Goal: Complete application form: Complete application form

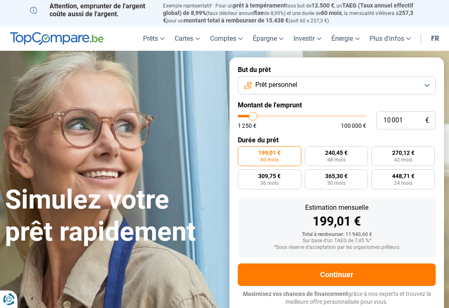
type input "10000"
radio input "true"
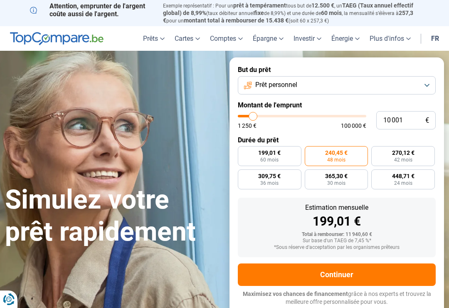
type input "98500"
click at [360, 115] on input "range" at bounding box center [302, 116] width 129 height 2
type input "98 500"
radio input "false"
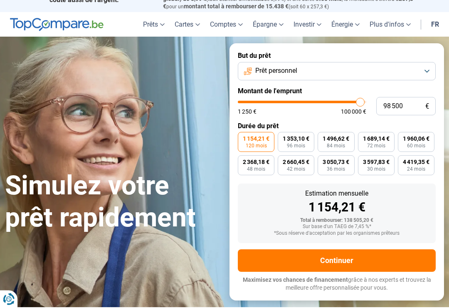
scroll to position [11, 0]
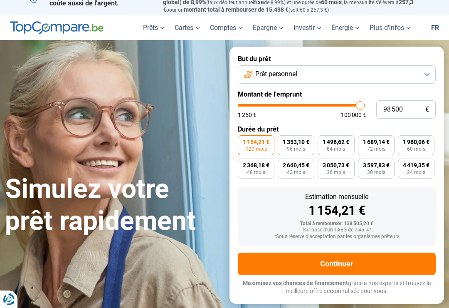
type input "91250"
click at [351, 104] on input "range" at bounding box center [302, 105] width 129 height 2
type input "91 250"
type input "81250"
click at [339, 105] on input "range" at bounding box center [302, 105] width 129 height 2
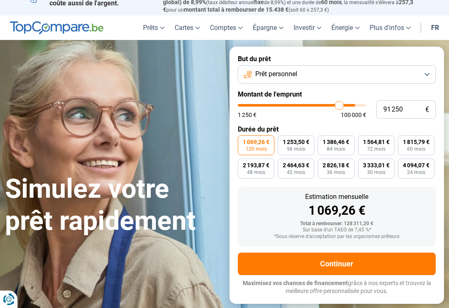
type input "81 250"
type input "74250"
click at [331, 104] on input "range" at bounding box center [302, 105] width 129 height 2
type input "74 250"
type input "67250"
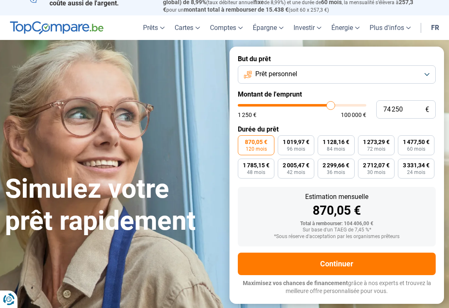
click at [322, 105] on input "range" at bounding box center [302, 105] width 129 height 2
type input "67 250"
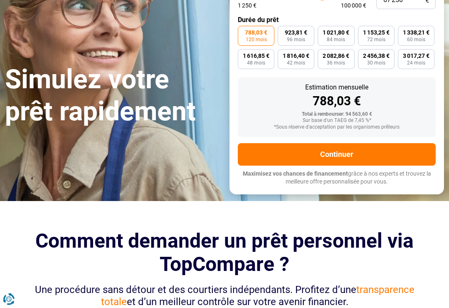
scroll to position [123, 0]
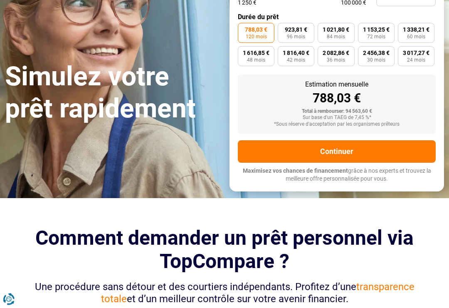
click at [338, 148] on button "Continuer" at bounding box center [337, 152] width 198 height 22
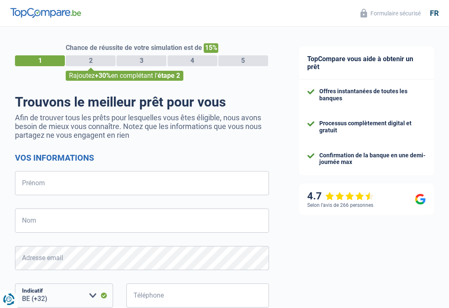
select select "32"
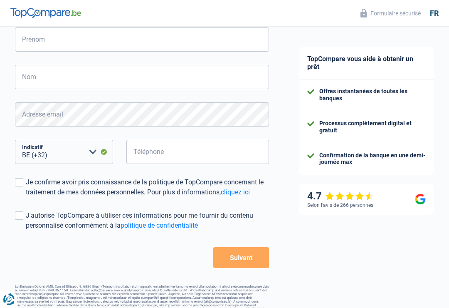
scroll to position [148, 0]
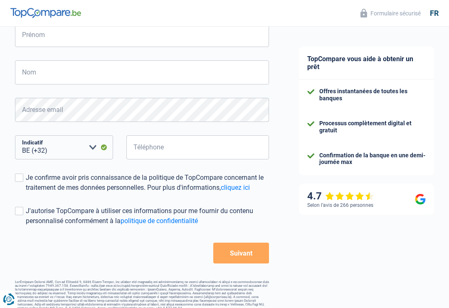
click at [247, 256] on button "Suivant" at bounding box center [241, 252] width 56 height 21
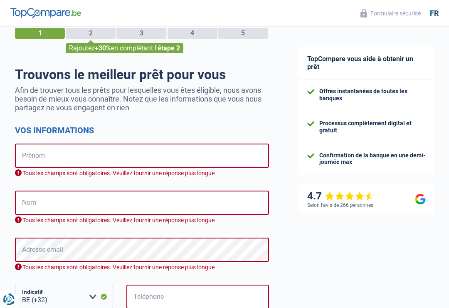
scroll to position [0, 0]
